Goal: Task Accomplishment & Management: Use online tool/utility

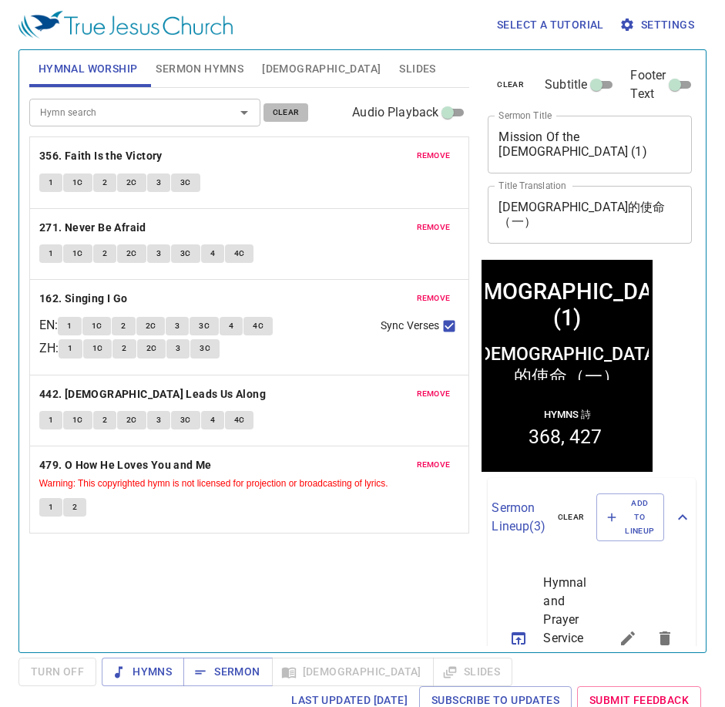
click at [278, 119] on span "clear" at bounding box center [286, 113] width 27 height 14
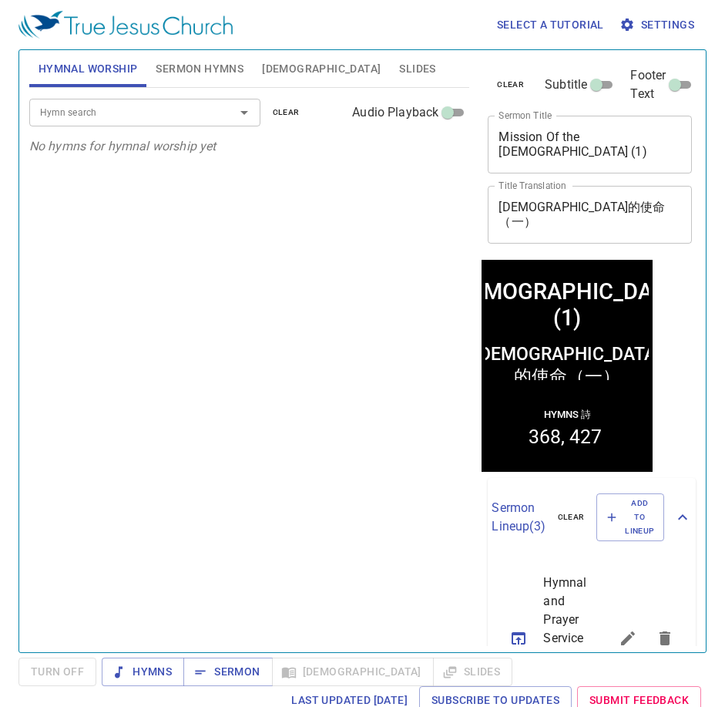
click at [118, 100] on div "Hymn search" at bounding box center [144, 112] width 231 height 27
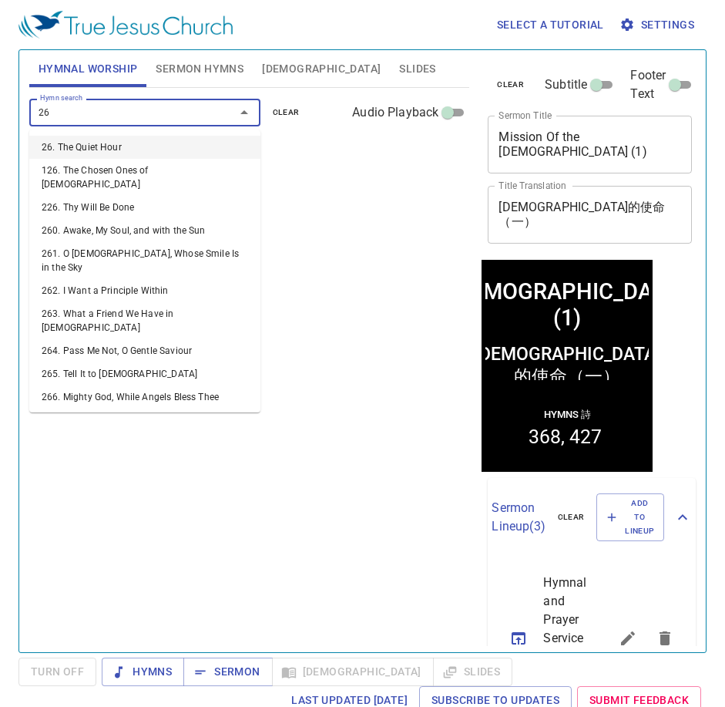
type input "269"
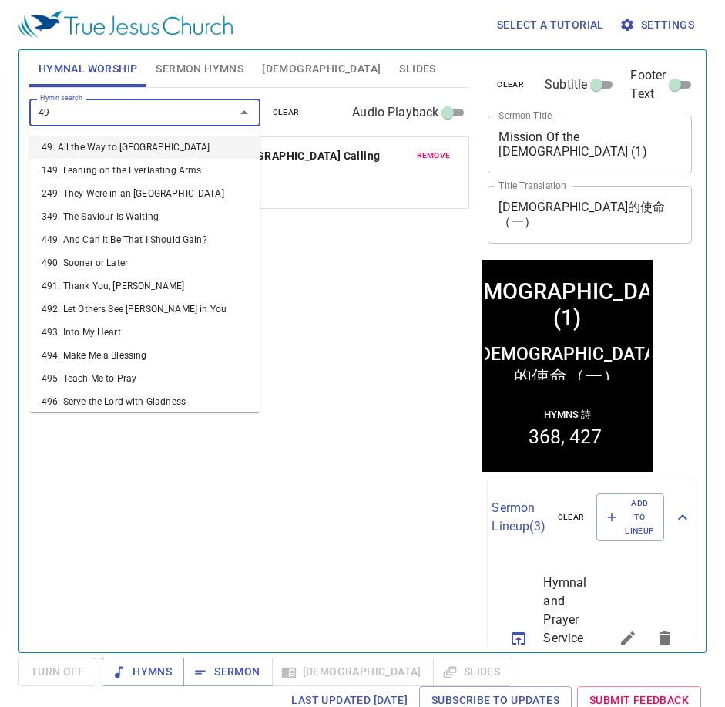
type input "499"
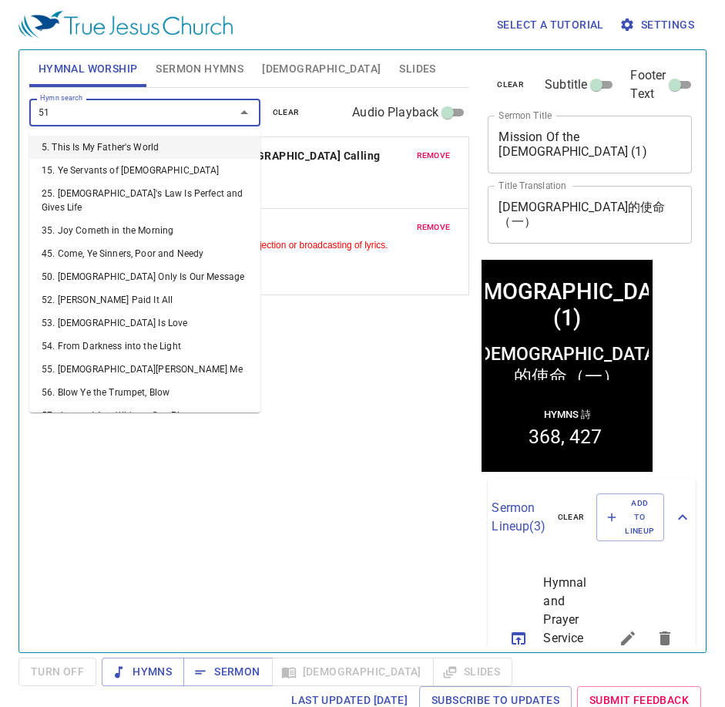
type input "511"
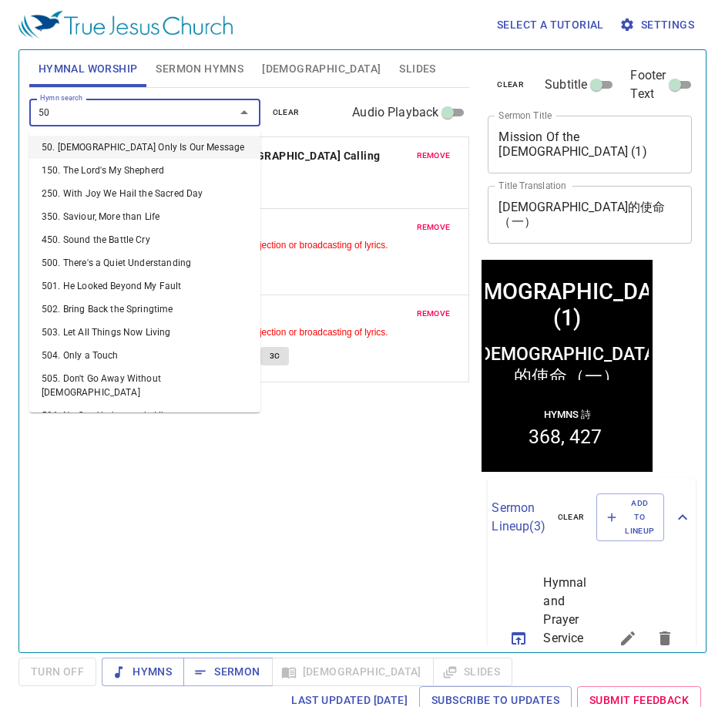
type input "508"
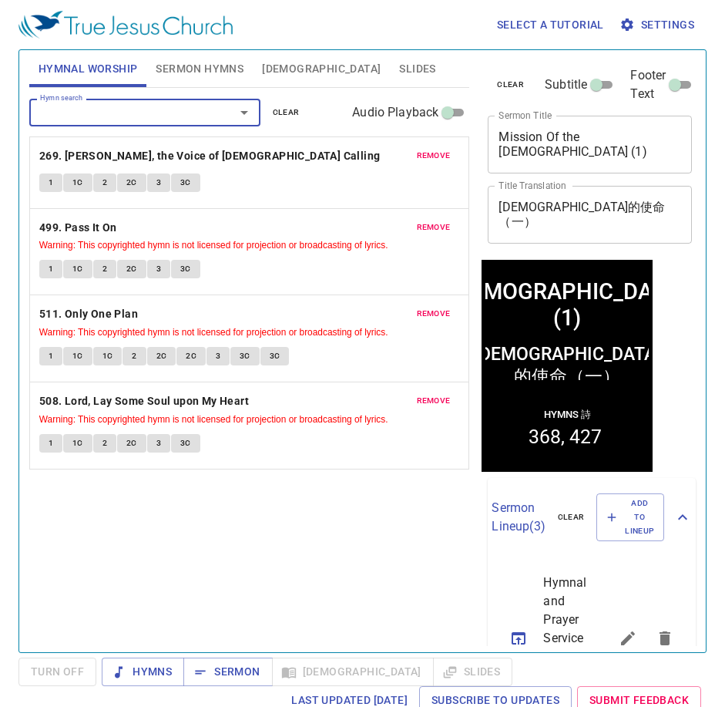
click at [180, 64] on span "Sermon Hymns" at bounding box center [200, 68] width 88 height 19
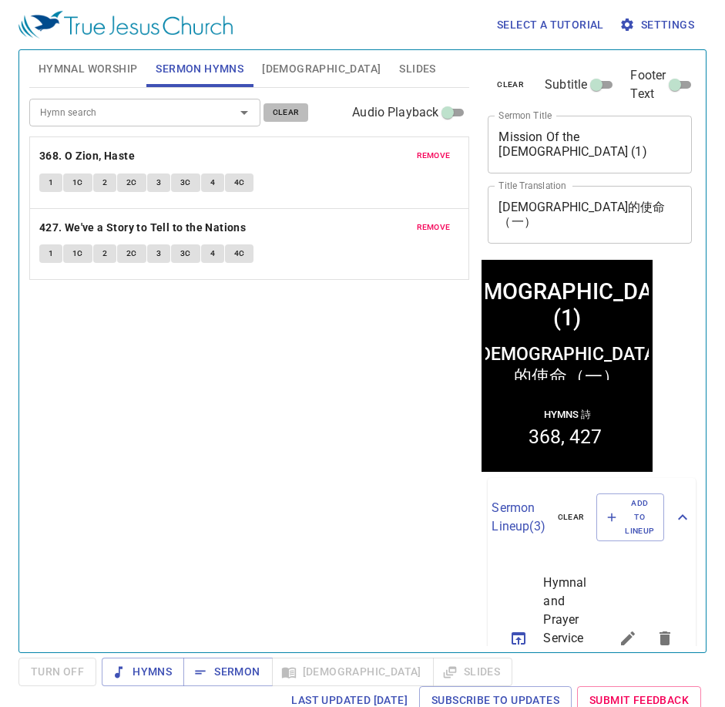
click at [283, 113] on span "clear" at bounding box center [286, 113] width 27 height 14
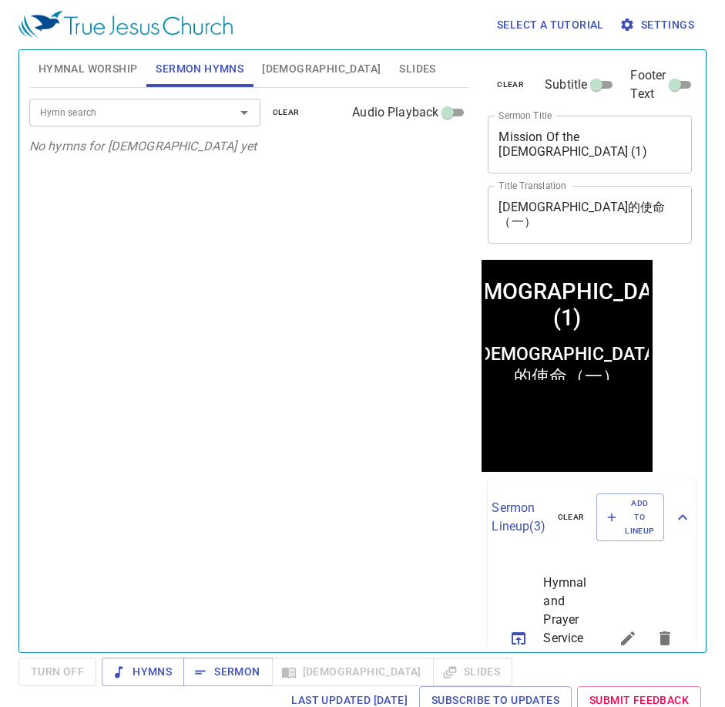
click at [156, 126] on div "Hymn search Hymn search clear Audio Playback" at bounding box center [249, 112] width 441 height 49
click at [156, 125] on div "Hymn search" at bounding box center [144, 112] width 231 height 27
click at [113, 123] on div "Hymn search" at bounding box center [144, 112] width 231 height 27
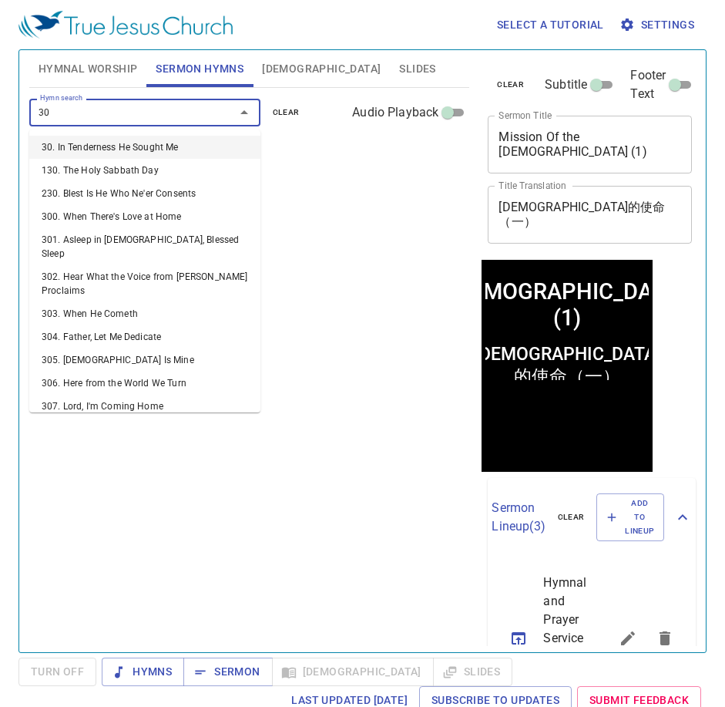
type input "307"
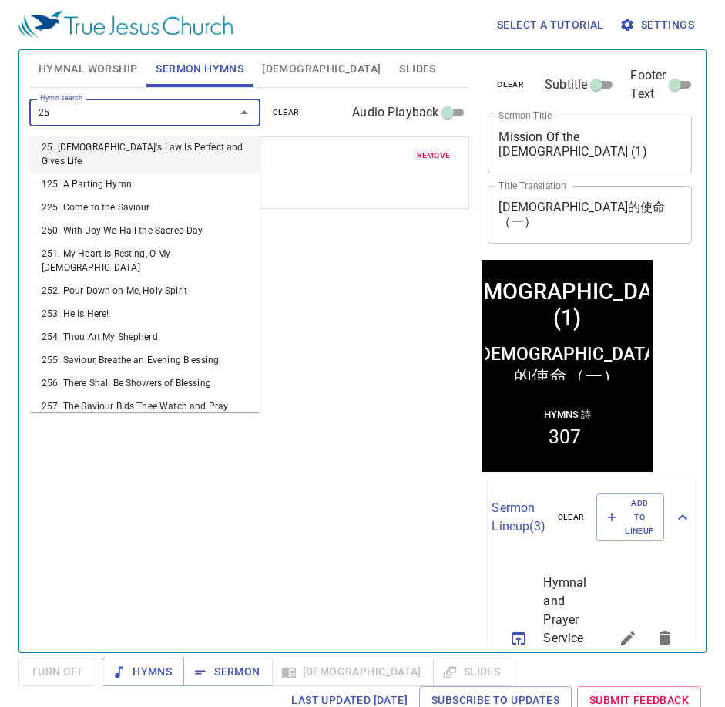
type input "250"
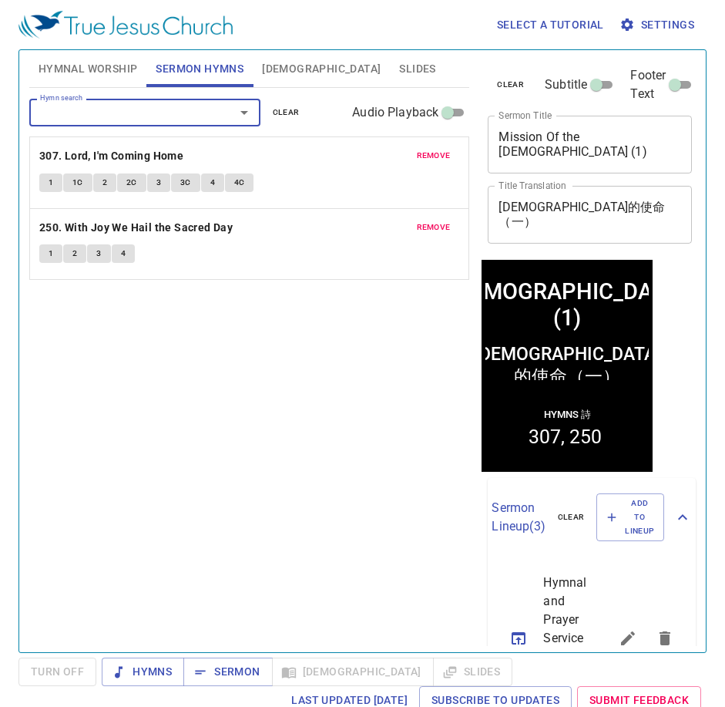
click at [632, 133] on textarea "Mission Of the Church (1)" at bounding box center [590, 143] width 183 height 29
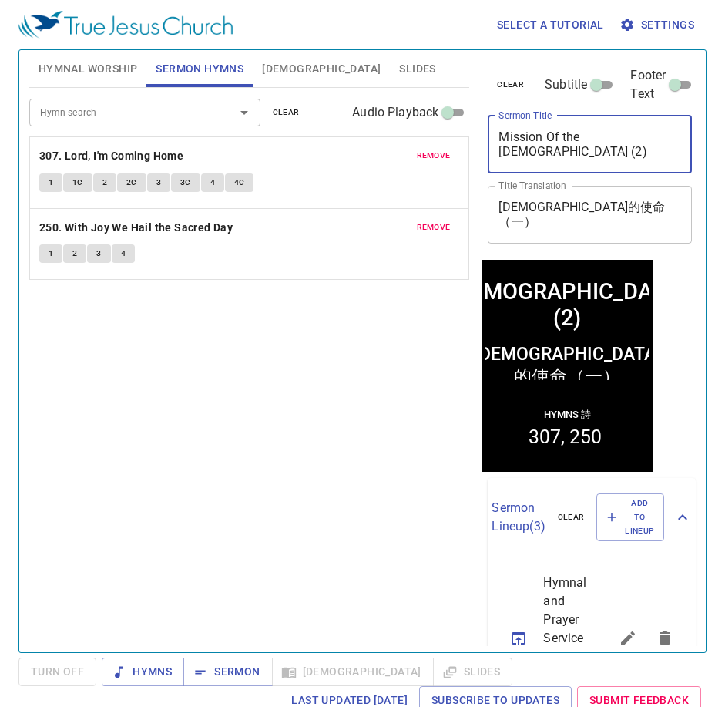
type textarea "Mission Of the [DEMOGRAPHIC_DATA] (2)"
click at [584, 211] on textarea "教會的使命（一）" at bounding box center [590, 214] width 183 height 29
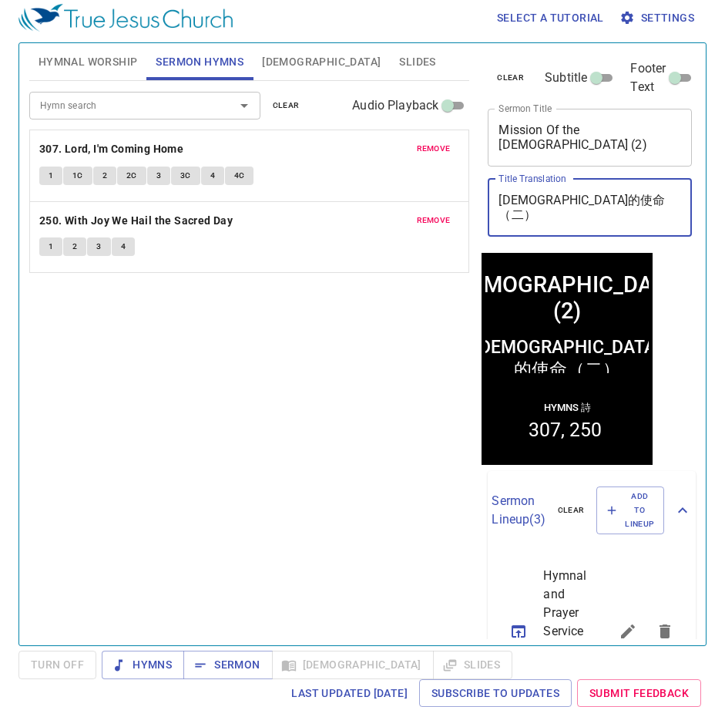
type textarea "[DEMOGRAPHIC_DATA]的使命（二）"
click at [234, 667] on span "Sermon" at bounding box center [228, 664] width 64 height 19
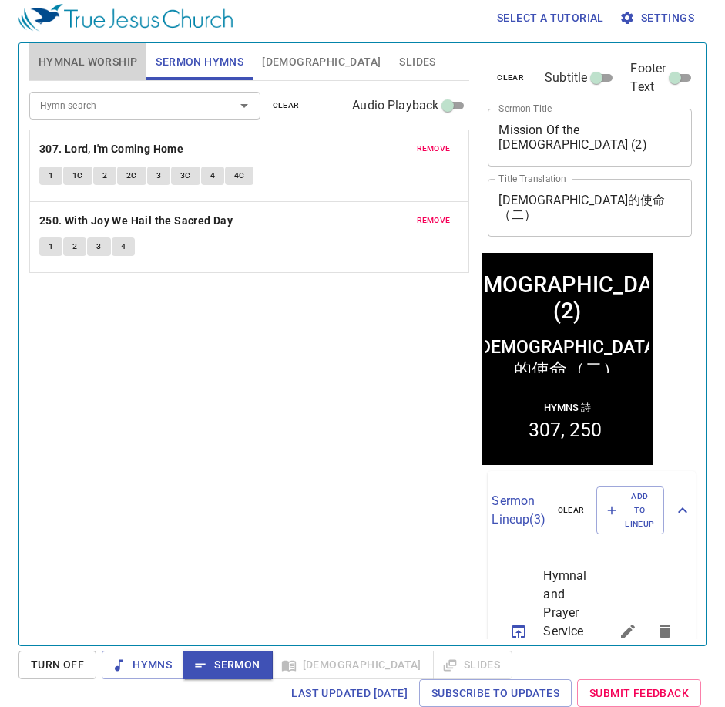
click at [81, 62] on span "Hymnal Worship" at bounding box center [88, 61] width 99 height 19
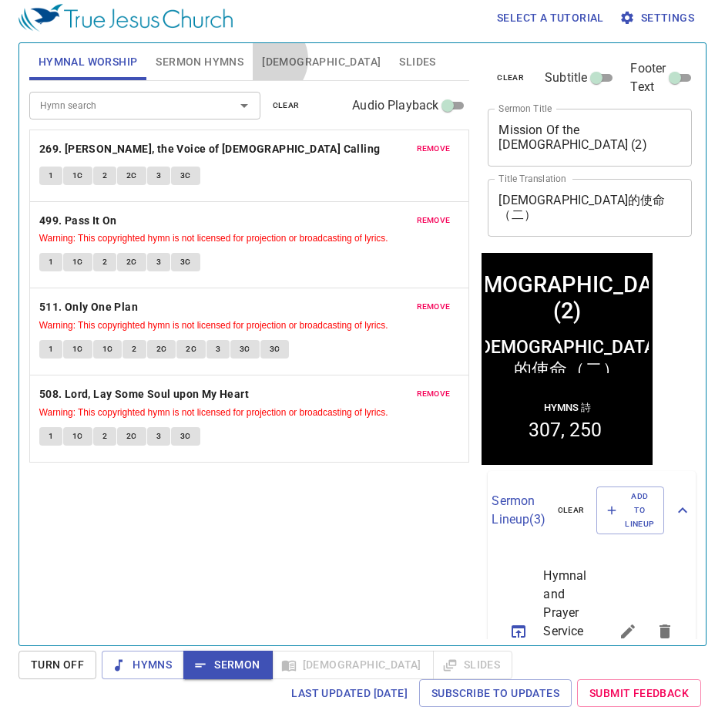
click at [267, 59] on span "[DEMOGRAPHIC_DATA]" at bounding box center [321, 61] width 119 height 19
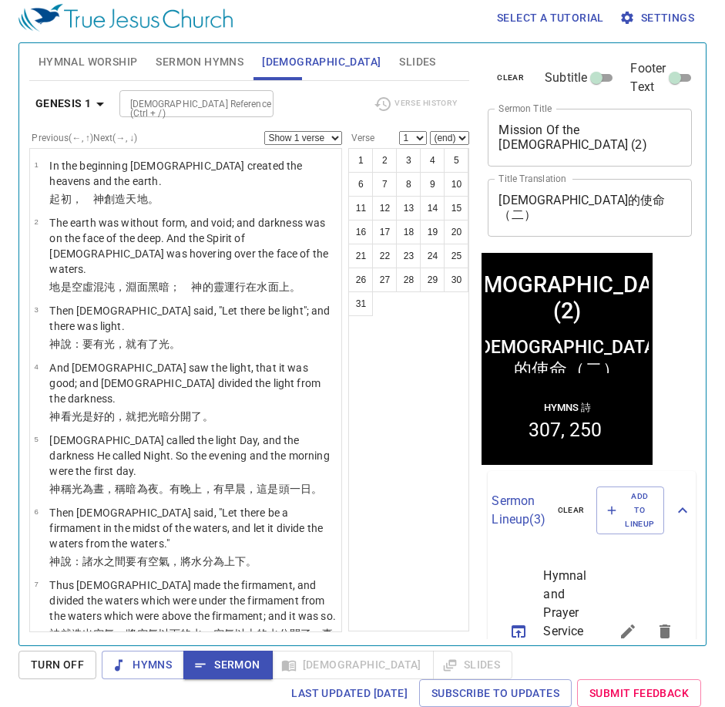
click at [184, 109] on input "[DEMOGRAPHIC_DATA] Reference (Ctrl + /)" at bounding box center [183, 104] width 119 height 18
click at [114, 64] on span "Hymnal Worship" at bounding box center [88, 61] width 99 height 19
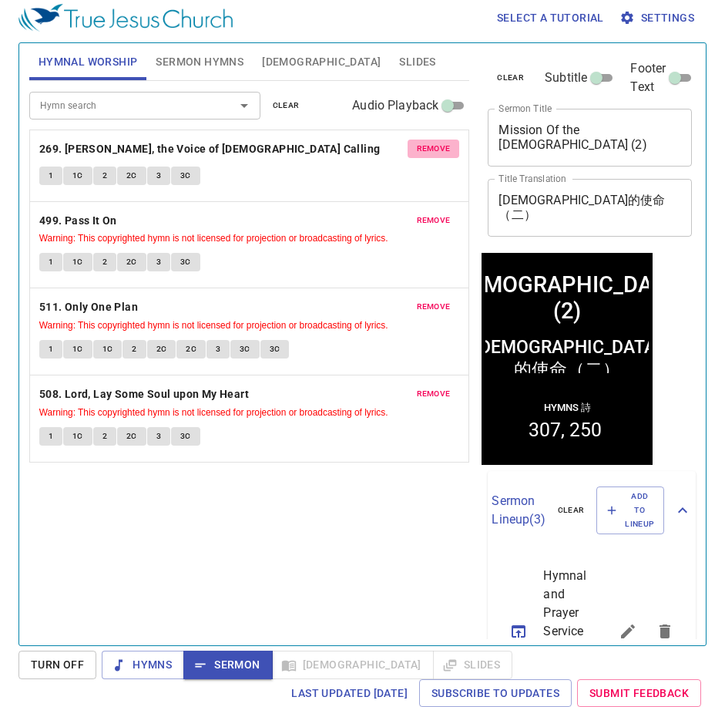
click at [425, 150] on span "remove" at bounding box center [434, 149] width 34 height 14
click at [425, 213] on span "remove" at bounding box center [434, 220] width 34 height 14
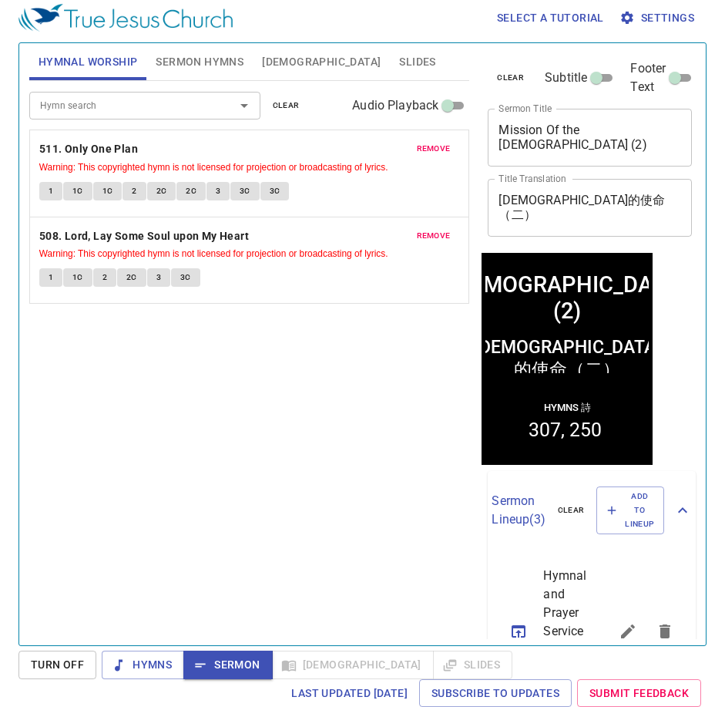
click at [425, 150] on span "remove" at bounding box center [434, 149] width 34 height 14
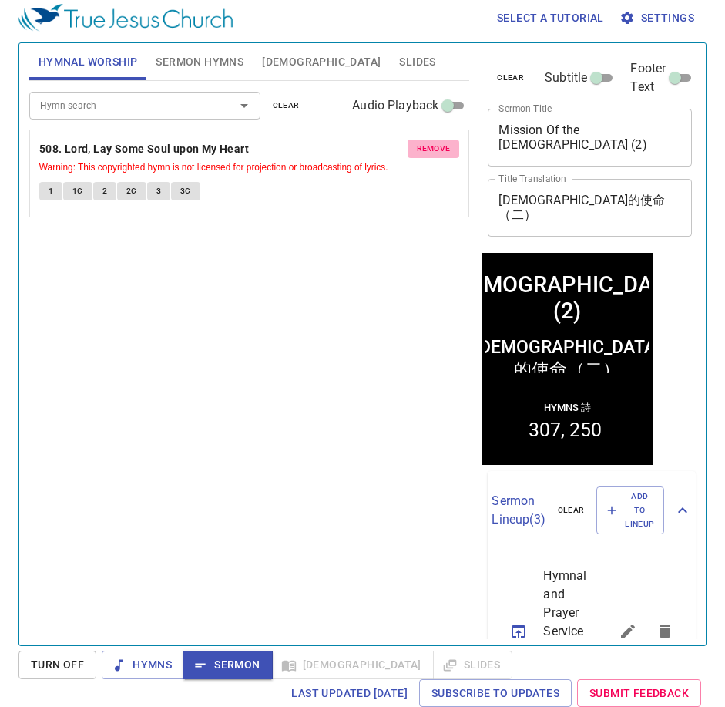
click at [425, 150] on span "remove" at bounding box center [434, 149] width 34 height 14
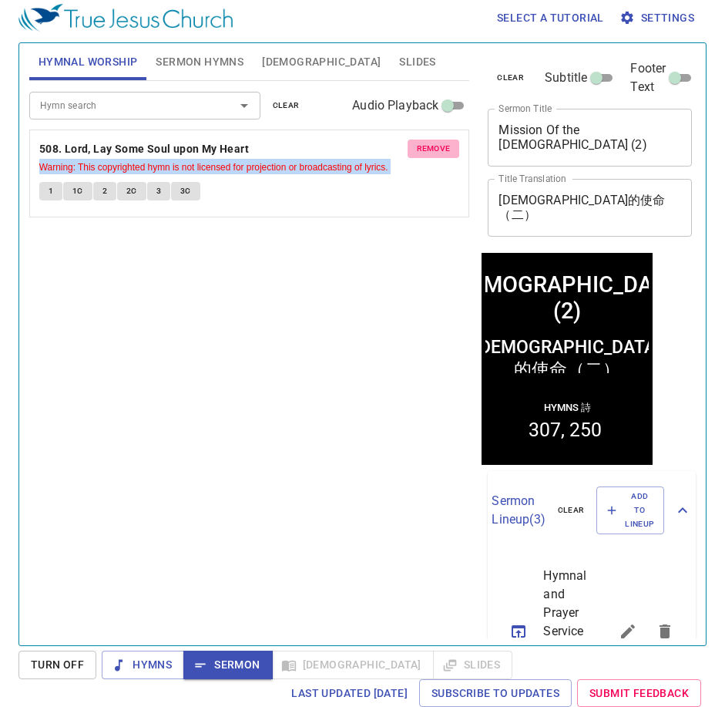
click at [425, 150] on div "Hymn search Hymn search clear Audio Playback remove 508. Lord, Lay Some Soul up…" at bounding box center [249, 356] width 441 height 551
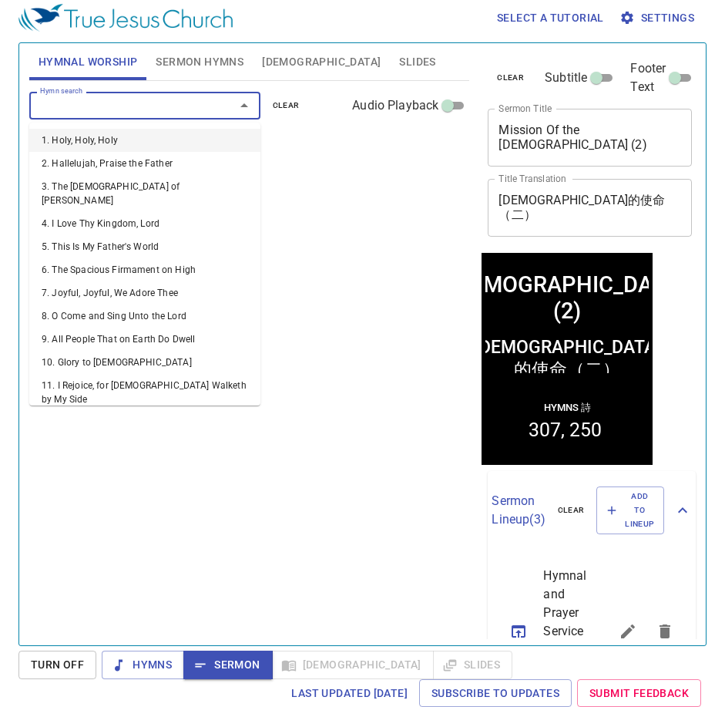
click at [200, 112] on input "Hymn search" at bounding box center [122, 105] width 176 height 18
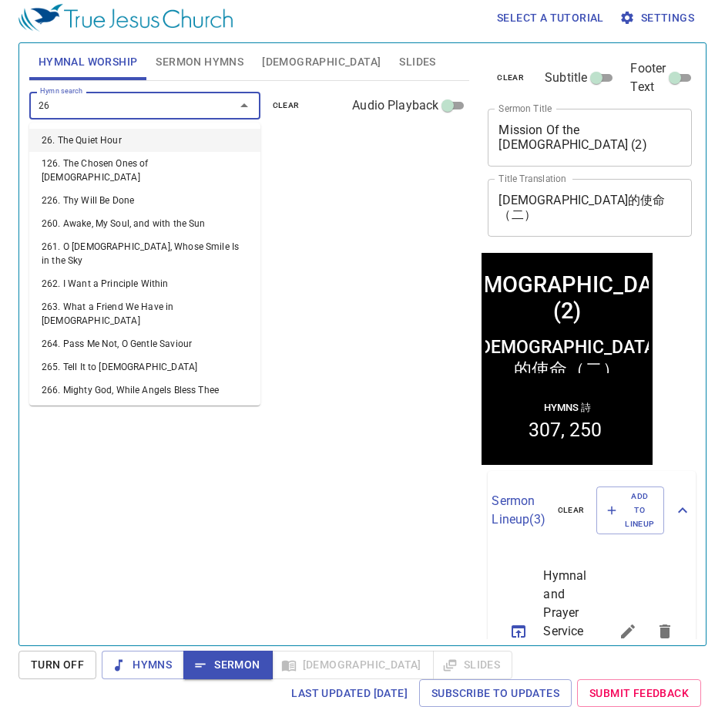
type input "269"
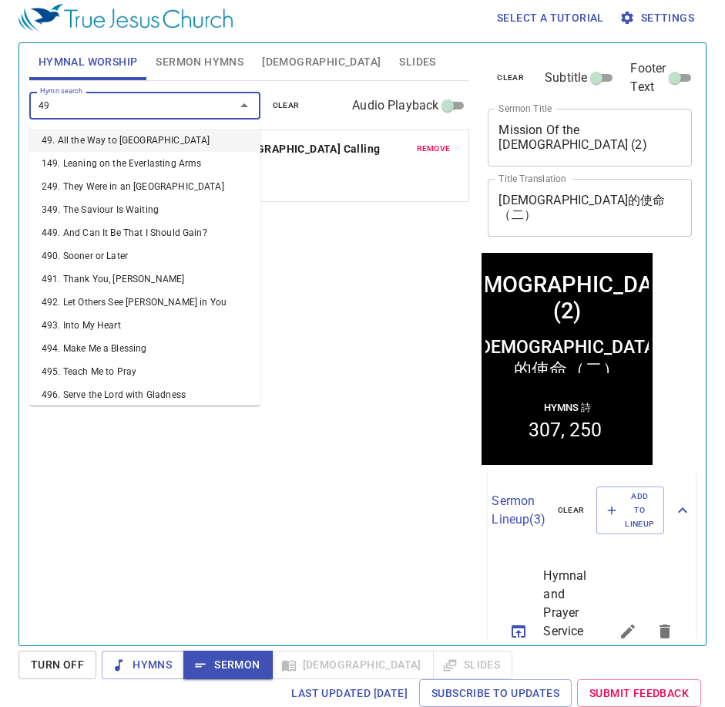
type input "499"
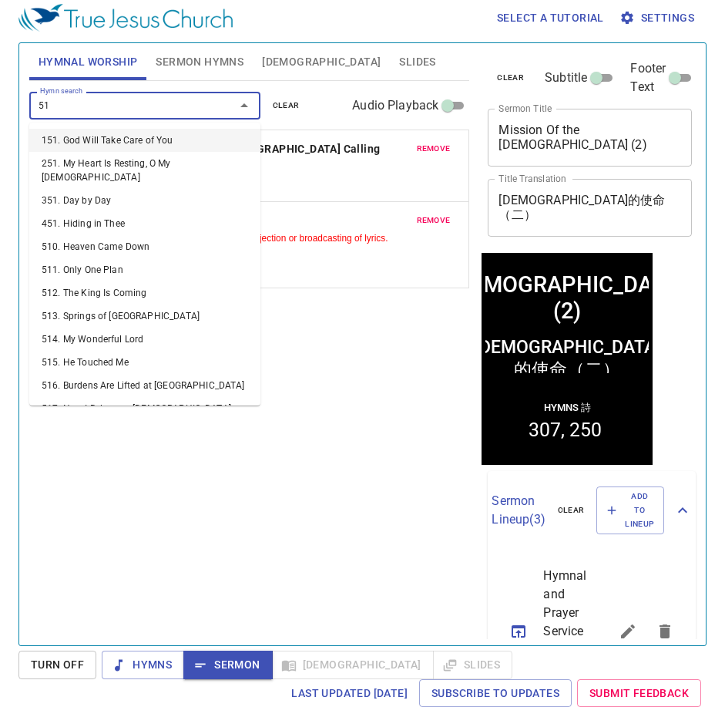
type input "511"
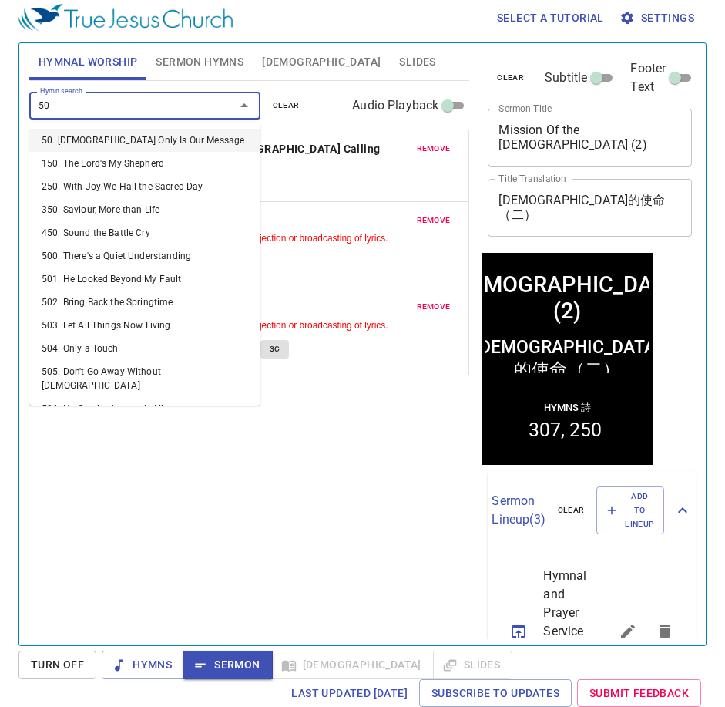
type input "508"
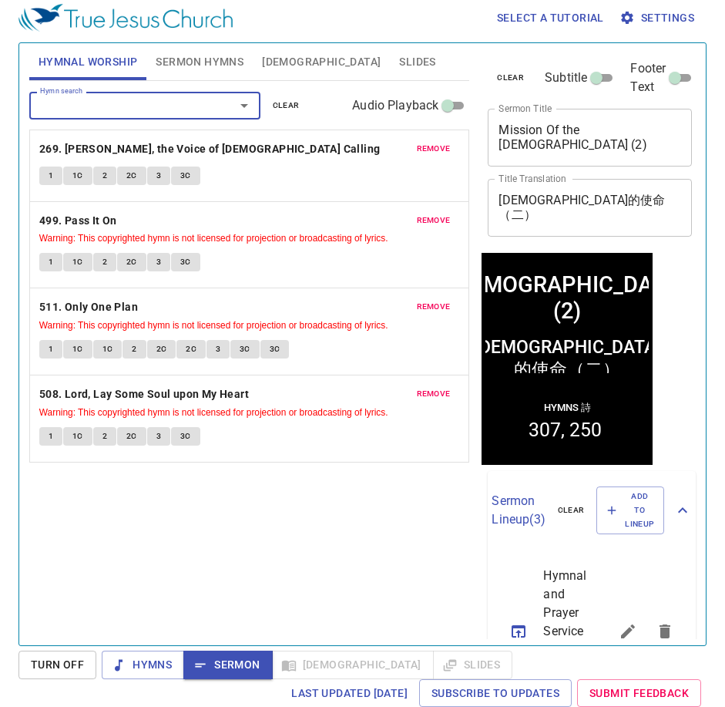
click at [271, 55] on span "Bible" at bounding box center [321, 61] width 119 height 19
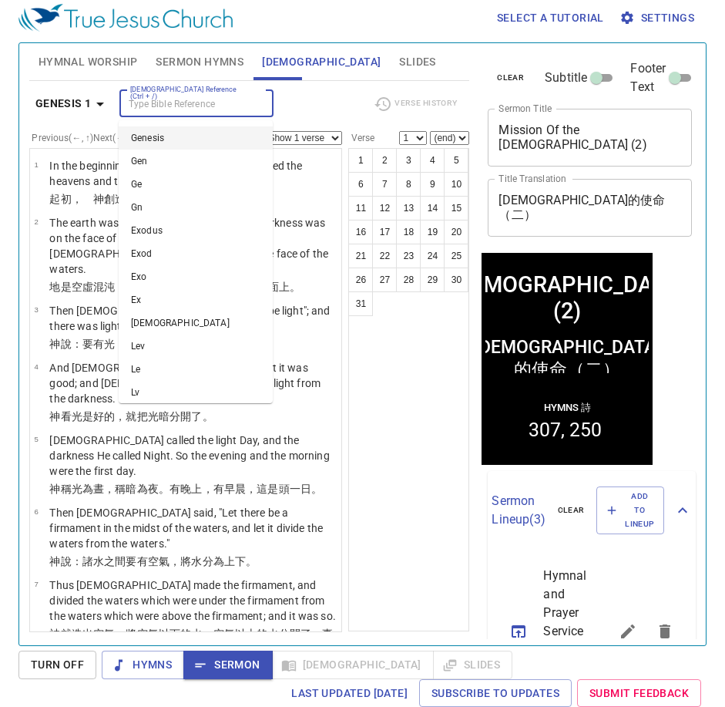
click at [182, 105] on input "Bible Reference (Ctrl + /)" at bounding box center [183, 104] width 119 height 18
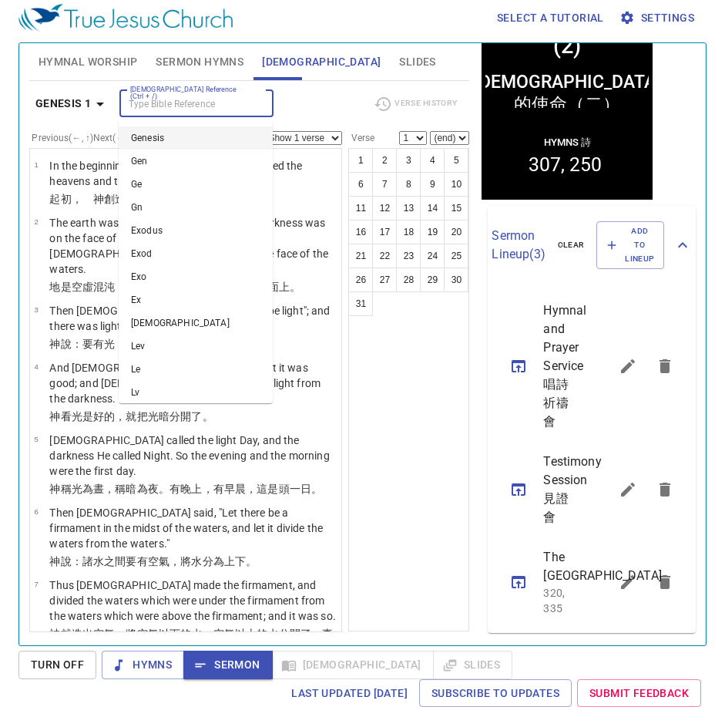
scroll to position [397, 0]
click at [188, 103] on input "Bible Reference (Ctrl + /)" at bounding box center [183, 104] width 119 height 18
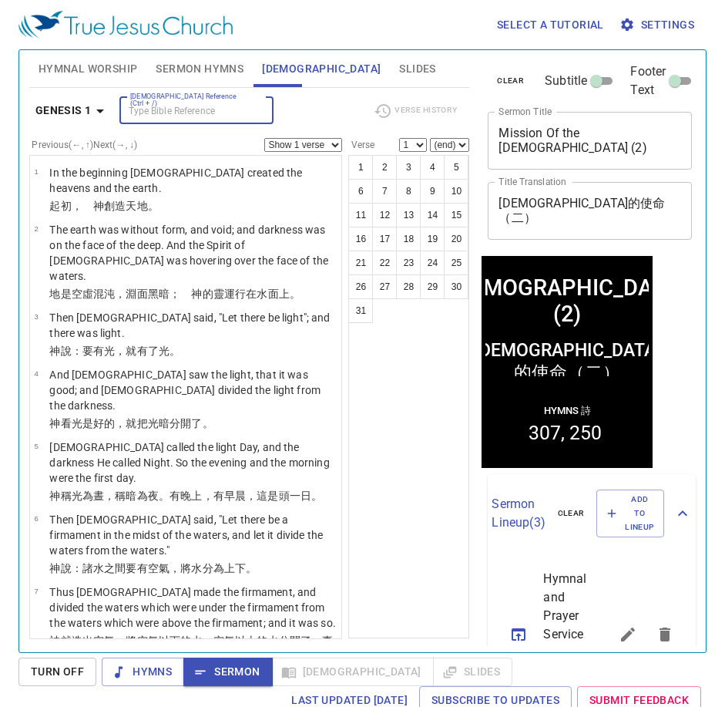
scroll to position [0, 0]
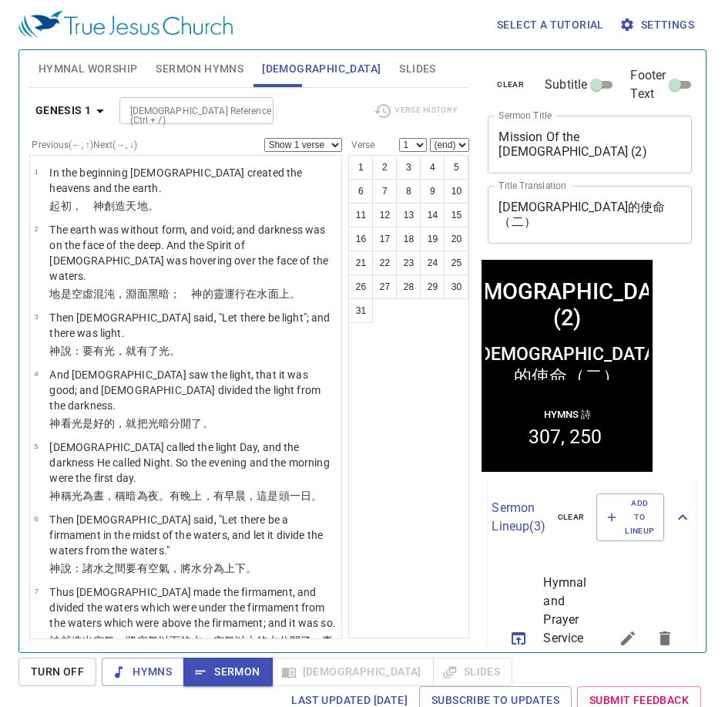
click at [337, 93] on div "Genesis 1 Bible Reference (Ctrl + /) Bible Reference (Ctrl + /) Verse History P…" at bounding box center [249, 363] width 441 height 551
click at [95, 61] on span "Hymnal Worship" at bounding box center [88, 68] width 99 height 19
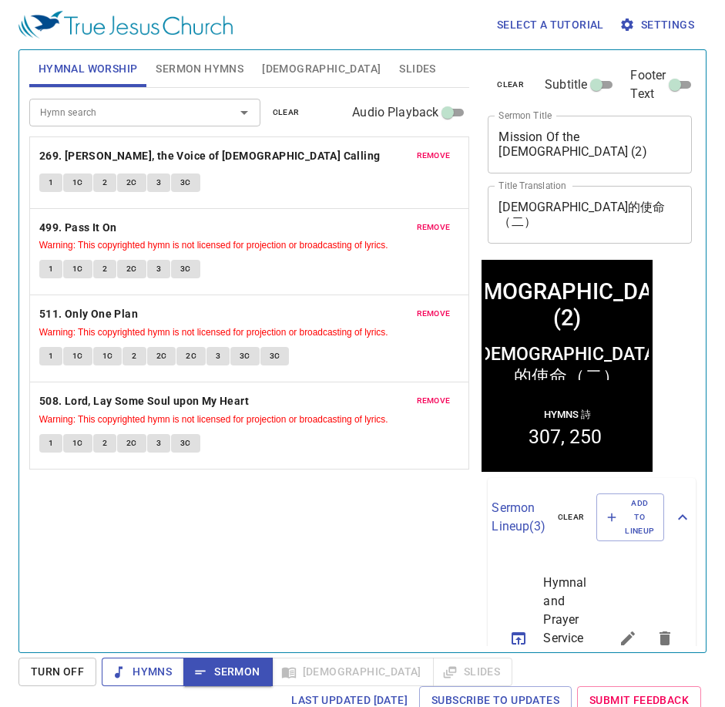
click at [158, 667] on span "Hymns" at bounding box center [143, 671] width 58 height 19
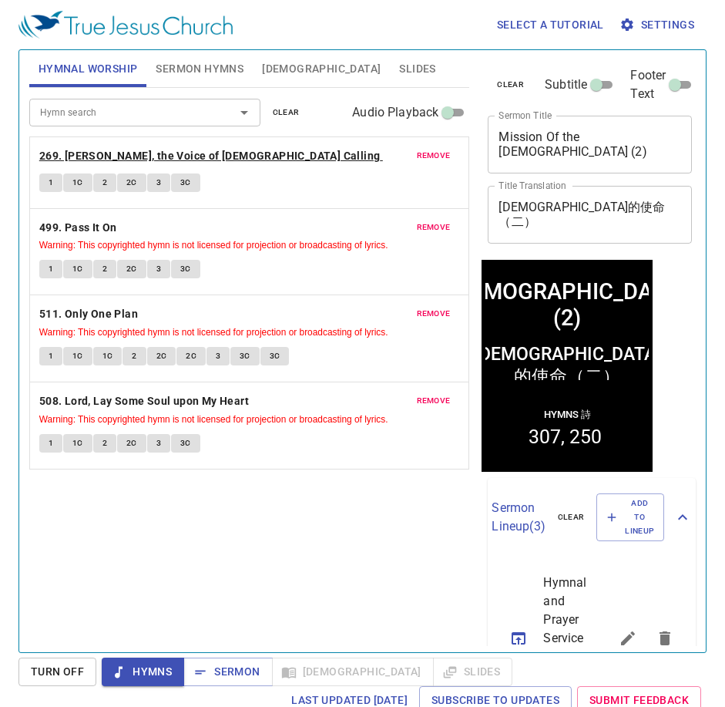
click at [213, 160] on b "269. Hark, the Voice of Jesus Calling" at bounding box center [209, 155] width 341 height 19
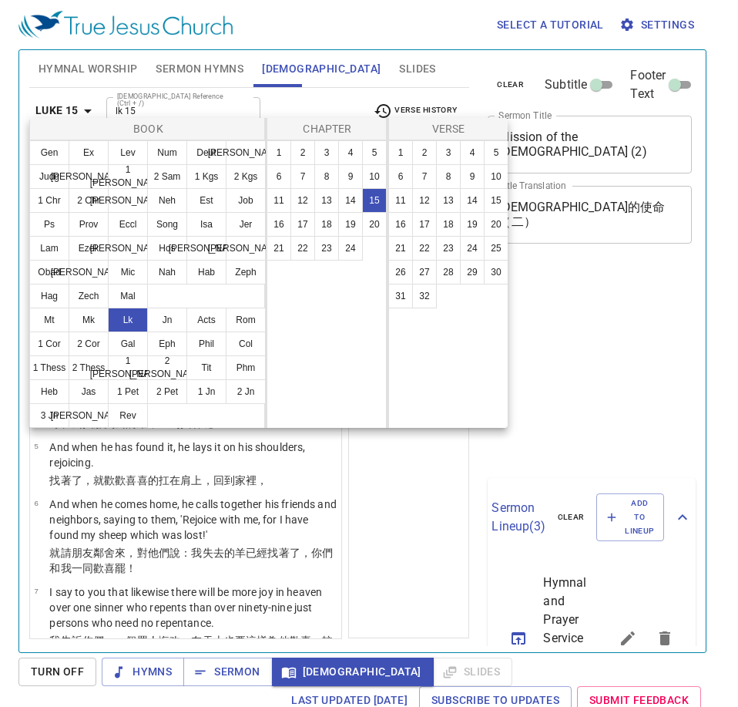
select select "17"
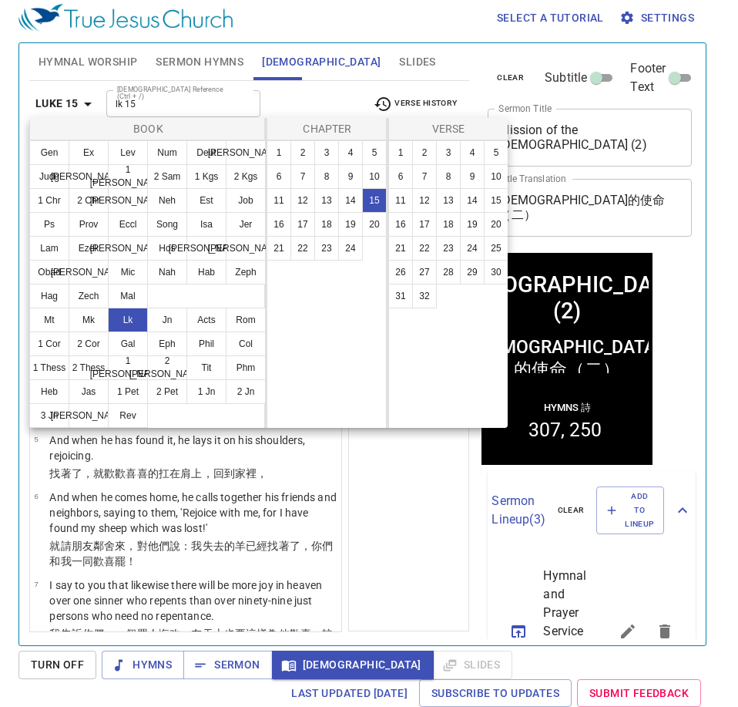
scroll to position [7, 0]
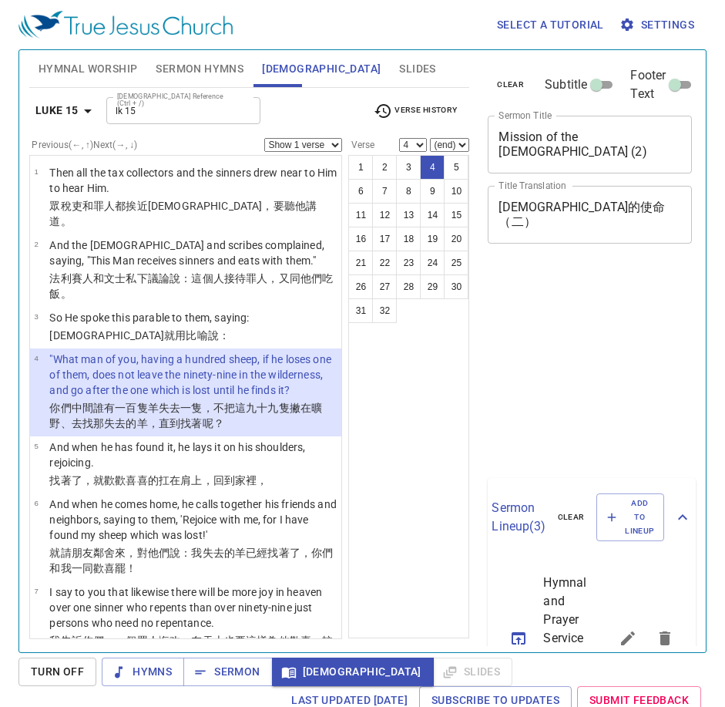
select select "4"
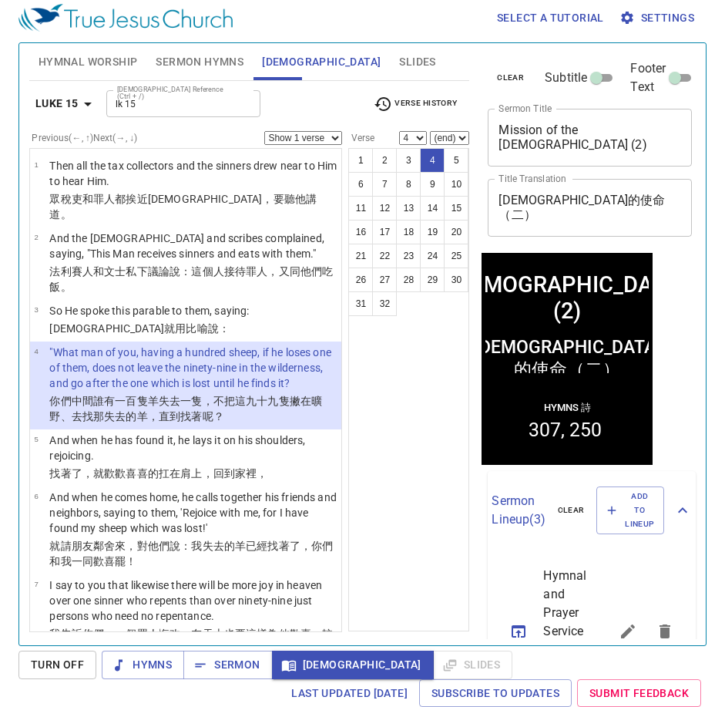
scroll to position [7, 0]
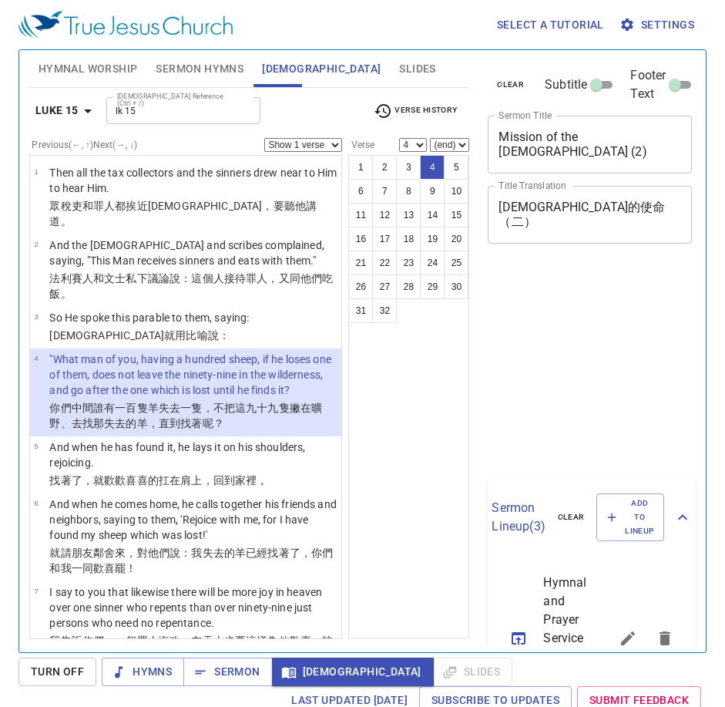
select select "4"
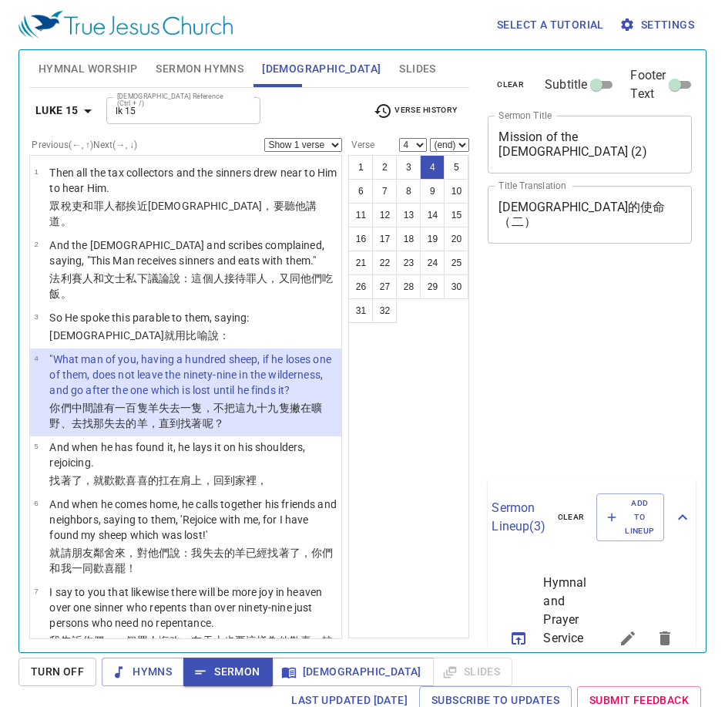
select select "4"
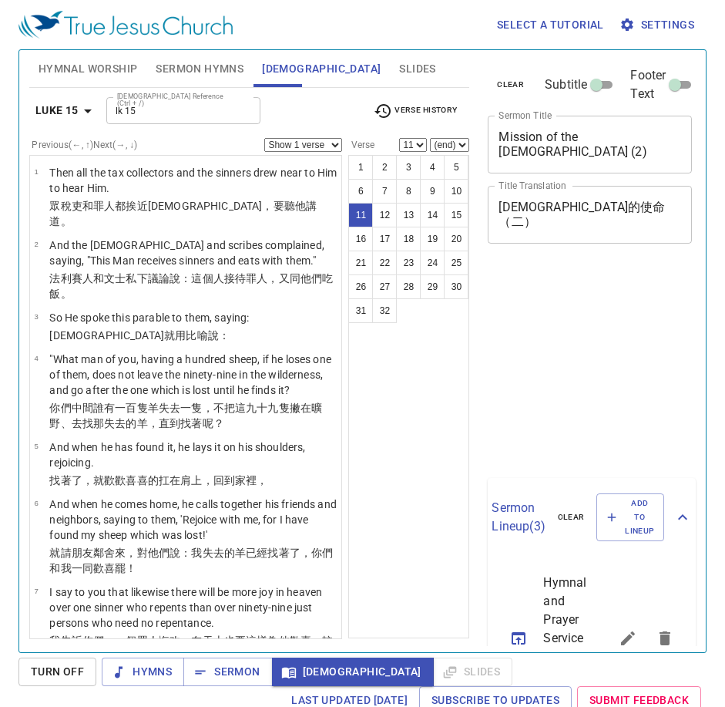
select select "11"
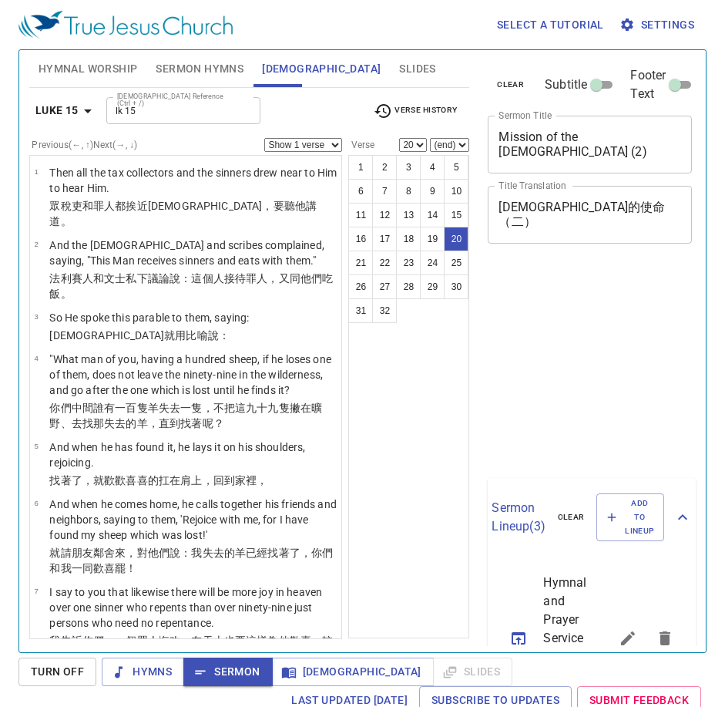
select select "20"
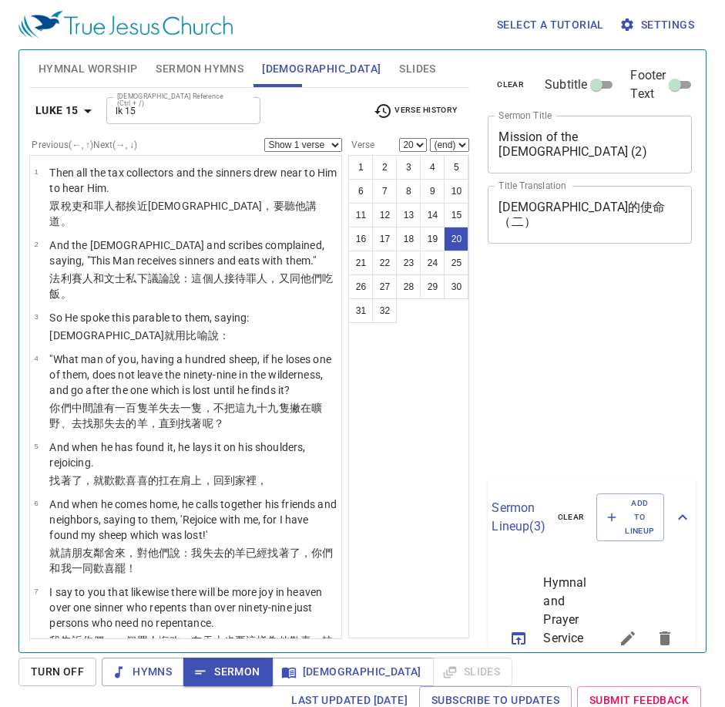
scroll to position [7, 0]
select select "20"
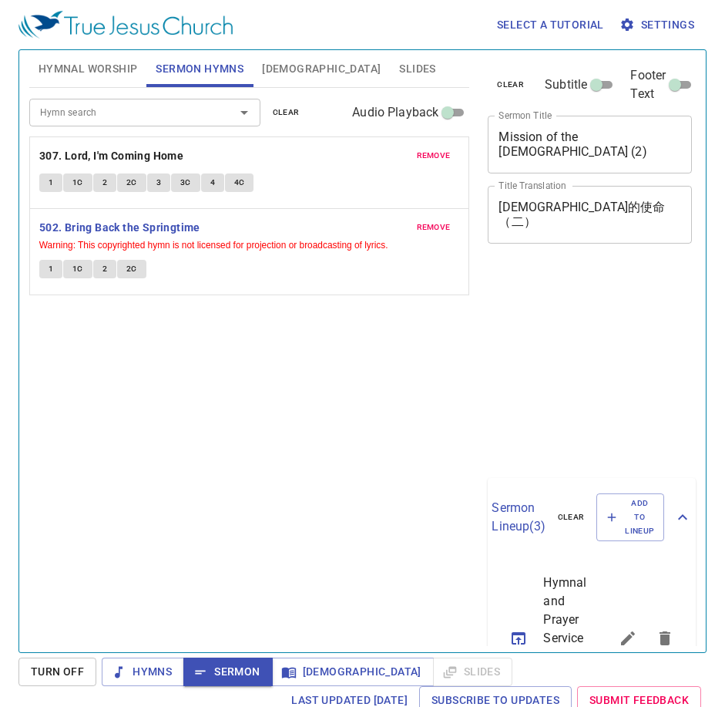
scroll to position [7, 0]
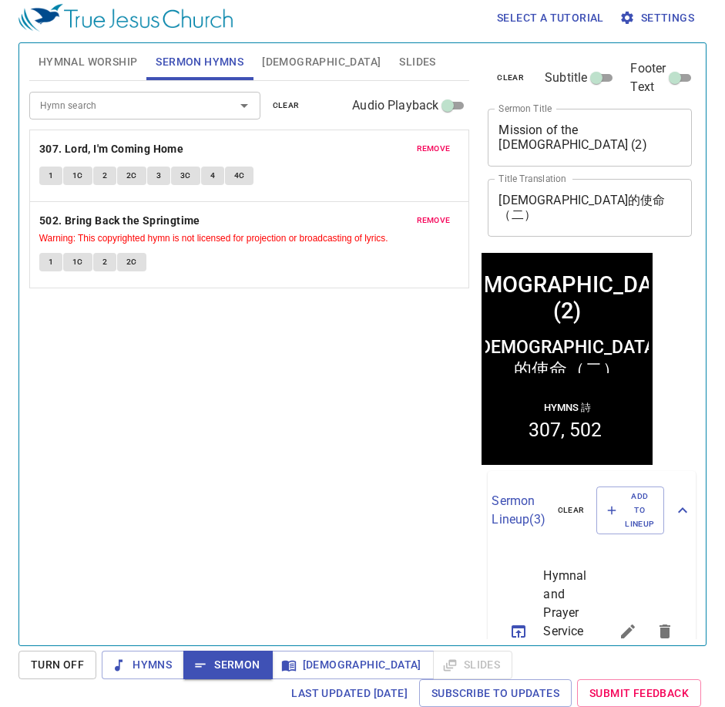
scroll to position [7, 0]
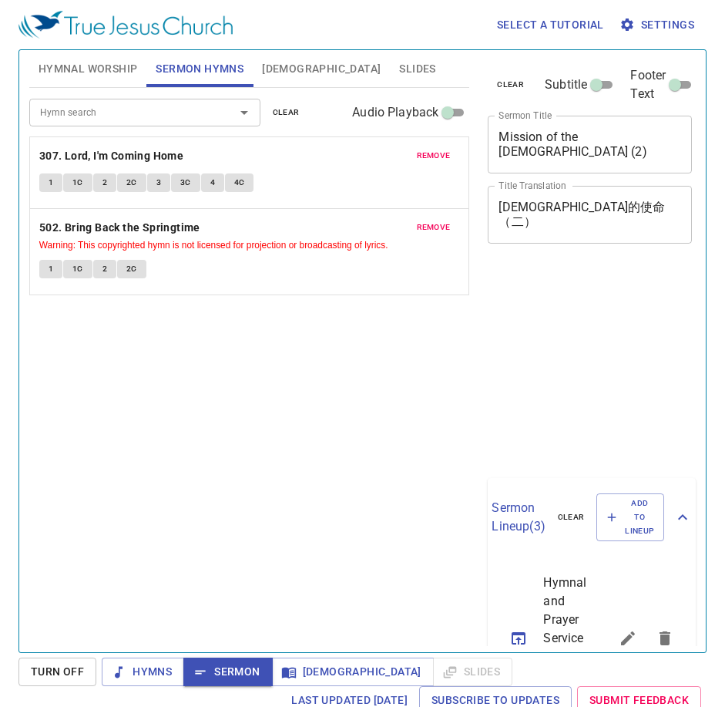
scroll to position [7, 0]
